Goal: Task Accomplishment & Management: Use online tool/utility

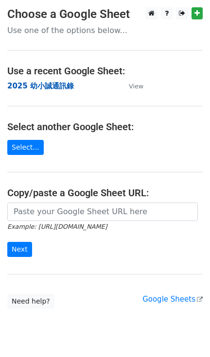
click at [61, 87] on strong "2025 幼小誠通訊錄" at bounding box center [40, 86] width 67 height 9
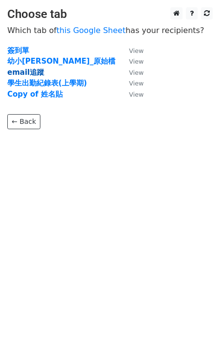
click at [19, 72] on strong "email追蹤" at bounding box center [25, 72] width 37 height 9
